Goal: Information Seeking & Learning: Find specific fact

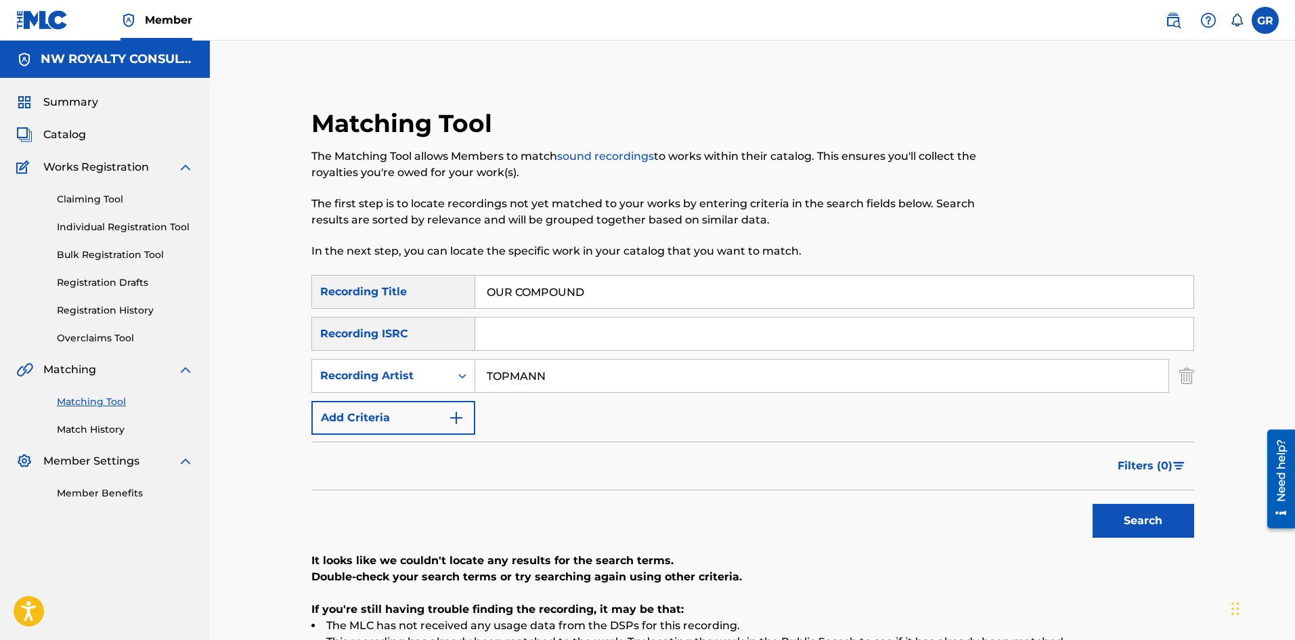
click at [102, 399] on link "Matching Tool" at bounding box center [125, 402] width 137 height 14
drag, startPoint x: 512, startPoint y: 288, endPoint x: 453, endPoint y: 284, distance: 59.1
click at [453, 284] on div "SearchWithCriteria35e40610-e735-428d-b1a6-965256ee8164 Recording Title OUR COMP…" at bounding box center [752, 292] width 883 height 34
paste input "SHIFT"
type input "SHIFT"
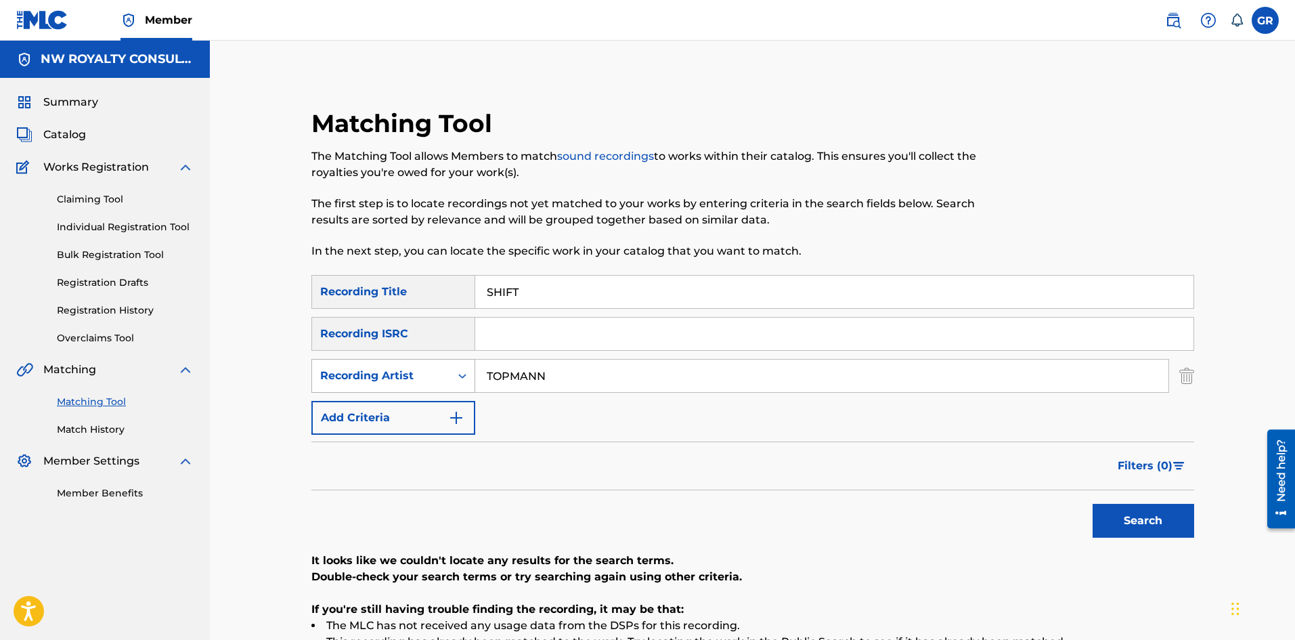
drag, startPoint x: 542, startPoint y: 384, endPoint x: 430, endPoint y: 380, distance: 112.4
click at [430, 380] on div "SearchWithCriteriaeadf6aa8-361c-4e72-84d6-929bcb5720ee Recording Artist [PERSON…" at bounding box center [752, 376] width 883 height 34
type input "IWAATA"
click at [1132, 521] on button "Search" at bounding box center [1144, 521] width 102 height 34
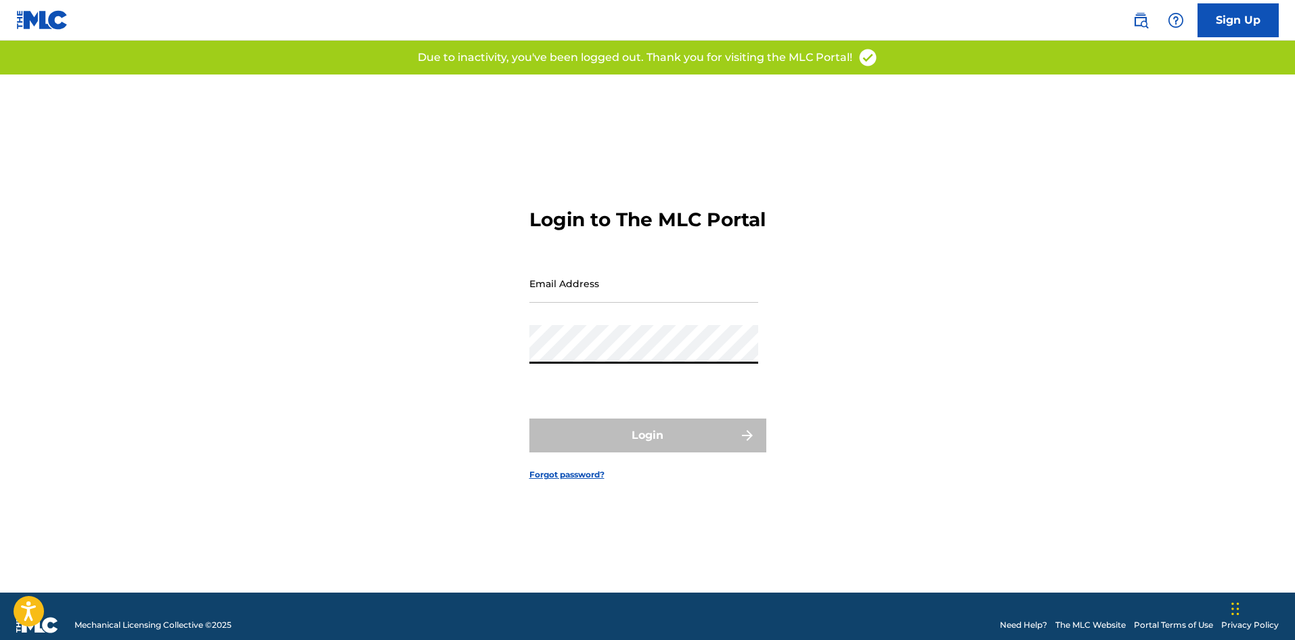
type input "[EMAIL_ADDRESS][DOMAIN_NAME]"
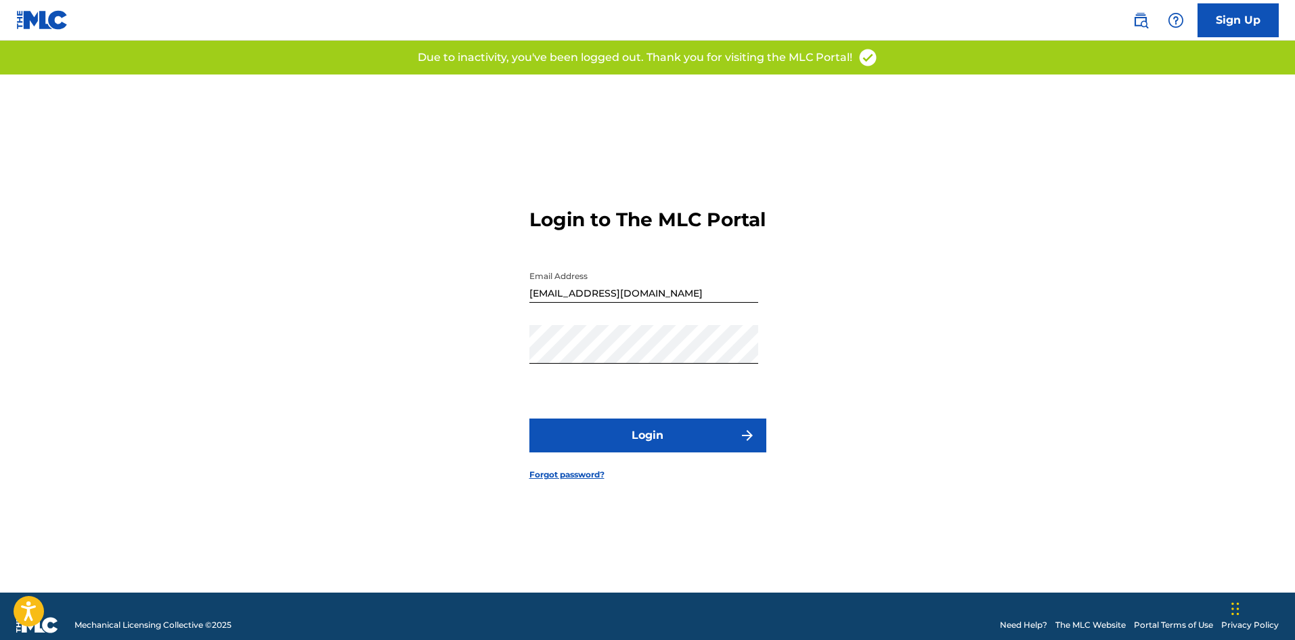
click at [667, 447] on button "Login" at bounding box center [647, 435] width 237 height 34
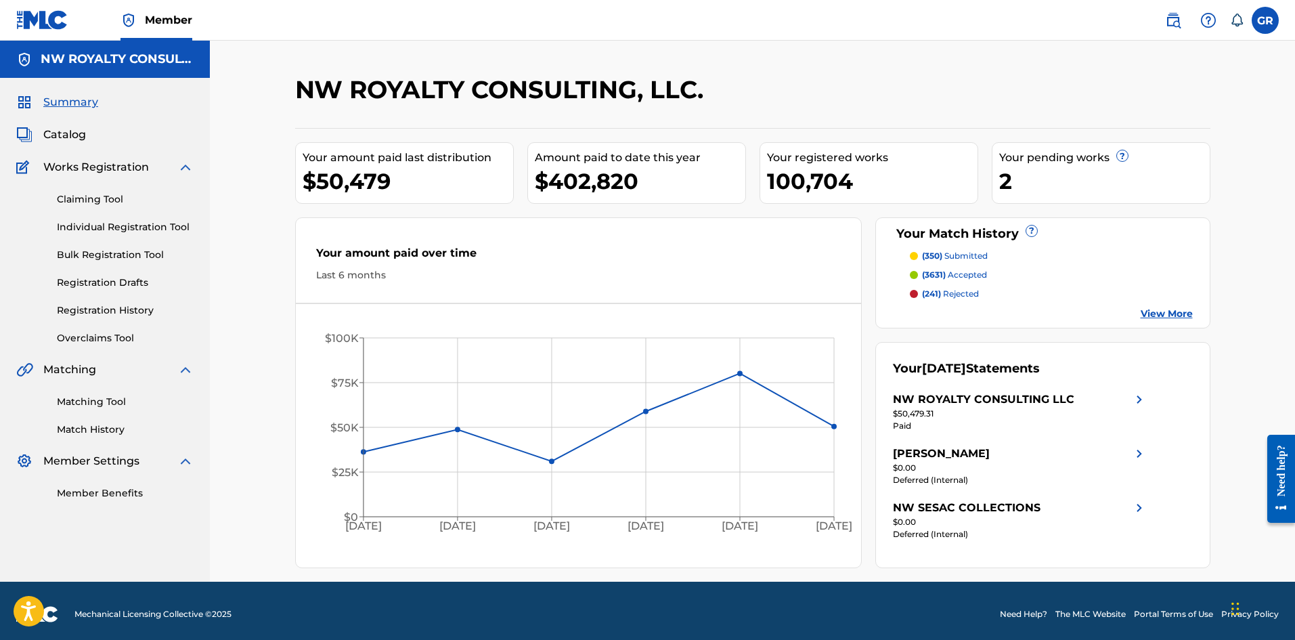
click at [76, 403] on link "Matching Tool" at bounding box center [125, 402] width 137 height 14
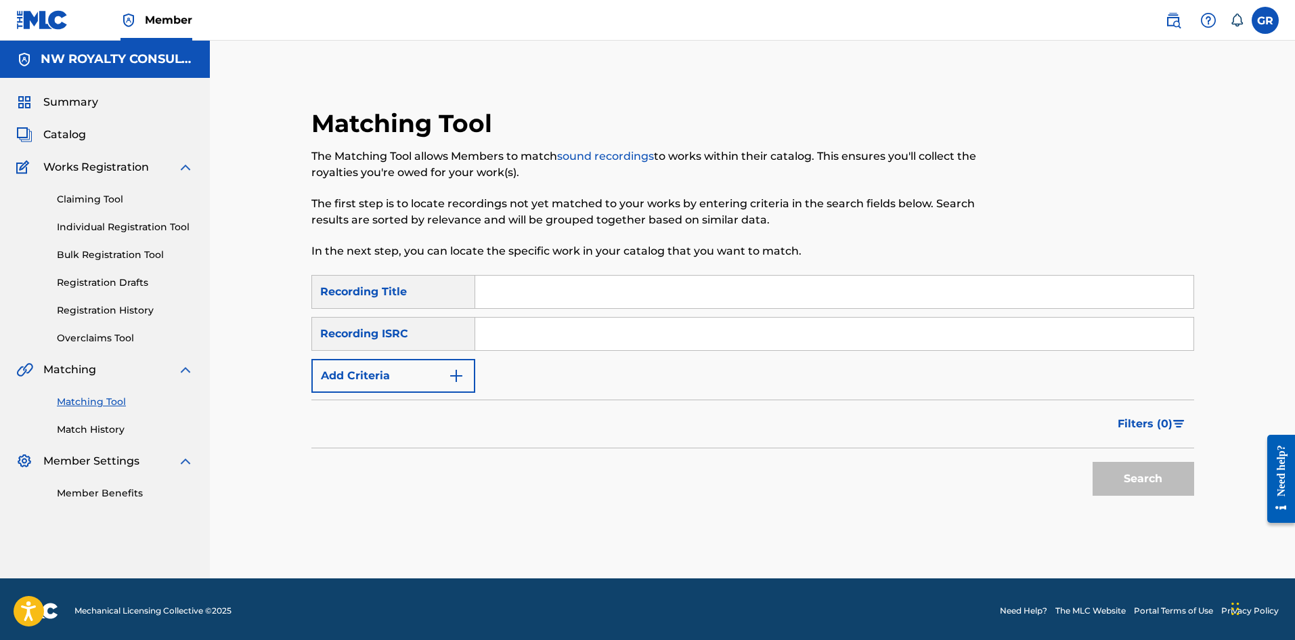
click at [498, 288] on input "Search Form" at bounding box center [834, 292] width 718 height 32
paste input "SHIFT"
type input "SHIFT"
click at [454, 374] on img "Search Form" at bounding box center [456, 376] width 16 height 16
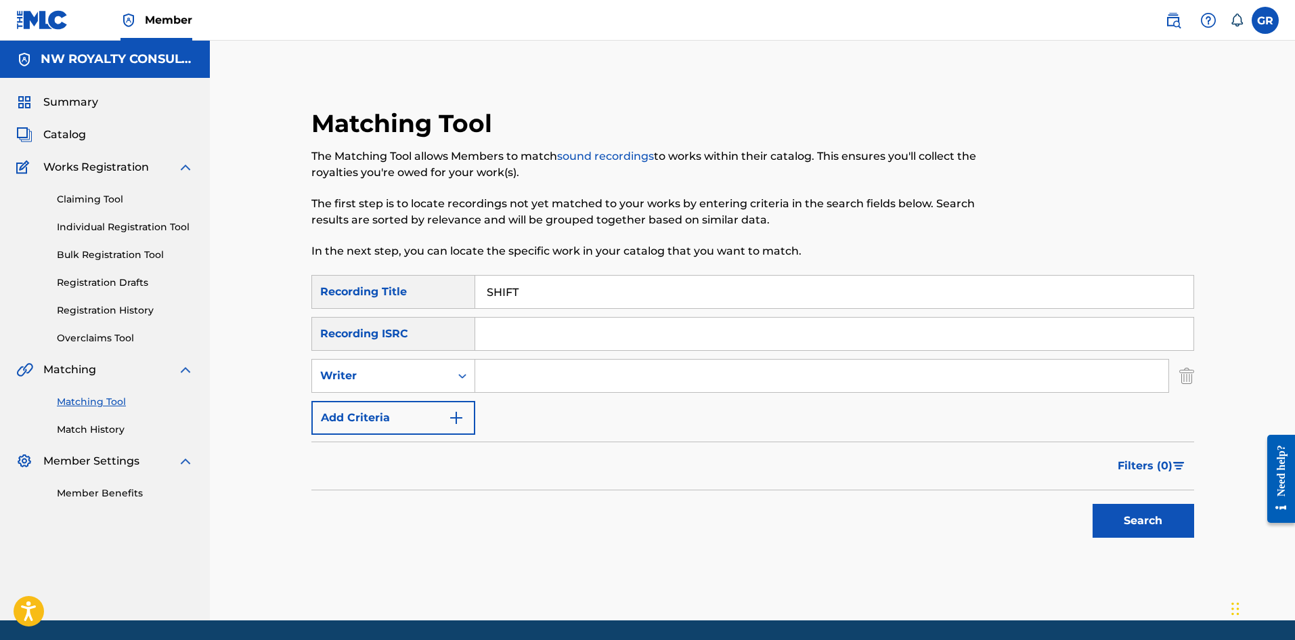
click at [454, 374] on div "Search Form" at bounding box center [462, 376] width 24 height 24
click at [389, 412] on div "Recording Artist" at bounding box center [393, 410] width 162 height 34
click at [514, 372] on input "Search Form" at bounding box center [821, 375] width 693 height 32
type input "IWAATA"
click at [1160, 520] on button "Search" at bounding box center [1144, 521] width 102 height 34
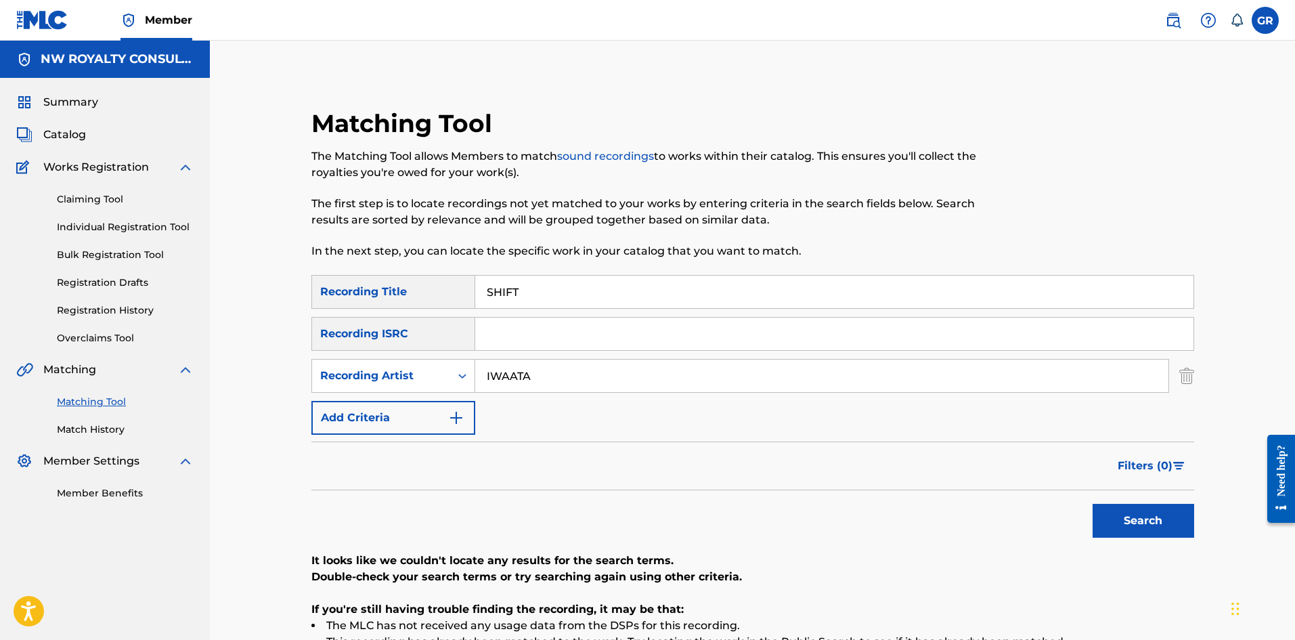
drag, startPoint x: 531, startPoint y: 288, endPoint x: 455, endPoint y: 290, distance: 76.5
click at [455, 290] on div "SearchWithCriteria27fef4ec-6d82-44e8-90b9-374fc9adf609 Recording Title SHIFT" at bounding box center [752, 292] width 883 height 34
paste input "RIFLE"
type input "RIFLE"
drag, startPoint x: 552, startPoint y: 375, endPoint x: 461, endPoint y: 372, distance: 90.7
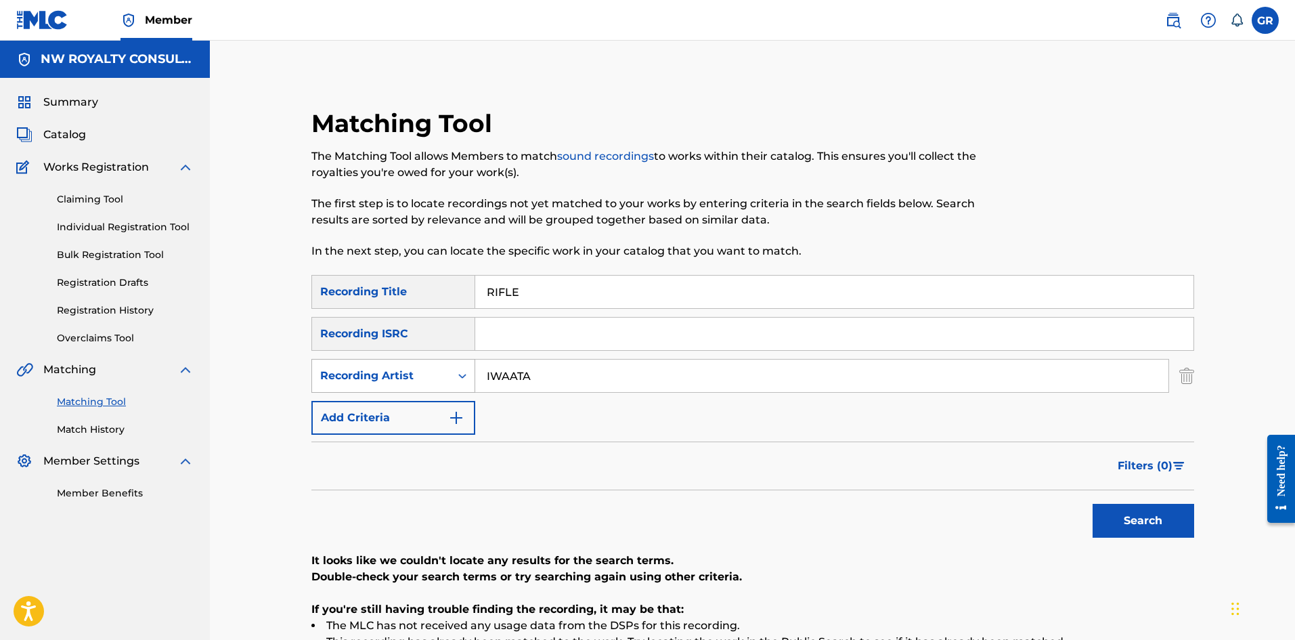
click at [461, 372] on div "SearchWithCriteria57d6f170-5795-4704-ad97-b683dd722c42 Recording Artist IWAATA" at bounding box center [752, 376] width 883 height 34
type input "XKLUSIVE"
click at [1093, 504] on button "Search" at bounding box center [1144, 521] width 102 height 34
